Goal: Find specific page/section: Find specific page/section

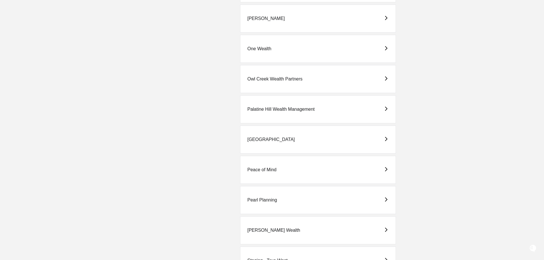
scroll to position [718, 0]
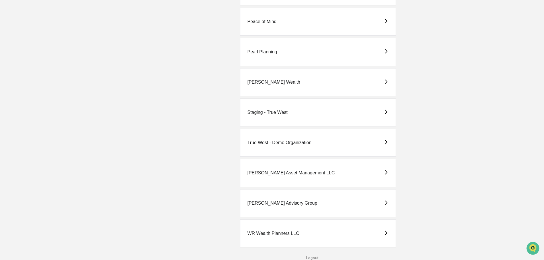
click at [267, 201] on div "[PERSON_NAME] Advisory Group" at bounding box center [282, 202] width 70 height 5
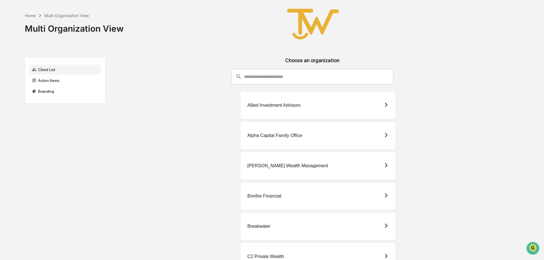
click at [285, 105] on div "Allied Investment Advisors" at bounding box center [273, 105] width 53 height 5
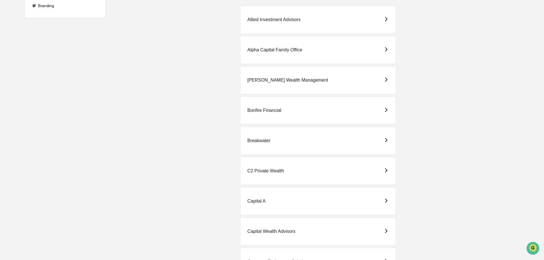
scroll to position [114, 0]
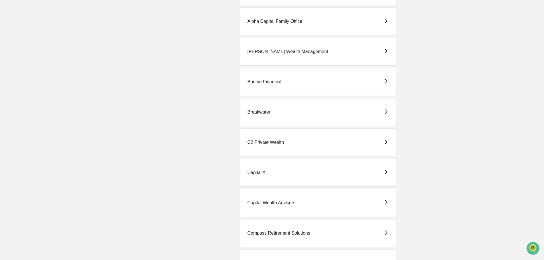
click at [273, 201] on div "Capital Wealth Advisors" at bounding box center [271, 202] width 48 height 5
